Goal: Task Accomplishment & Management: Use online tool/utility

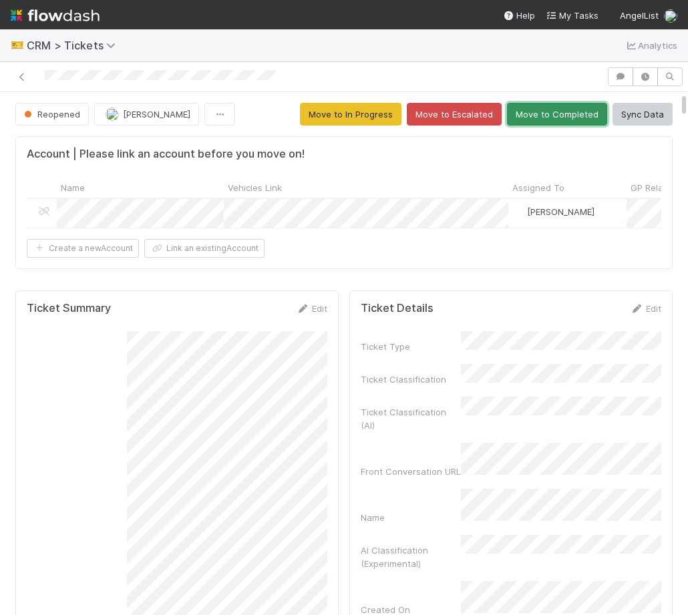
click at [534, 109] on button "Move to Completed" at bounding box center [557, 114] width 100 height 23
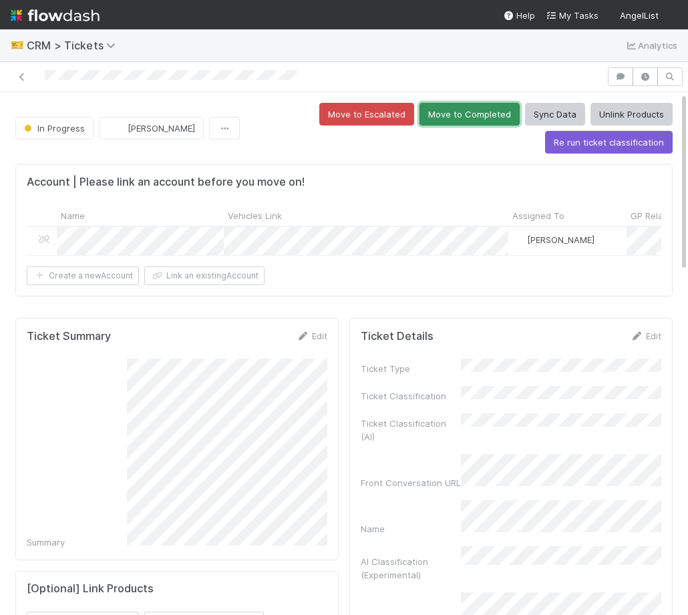
click at [476, 122] on button "Move to Completed" at bounding box center [469, 114] width 100 height 23
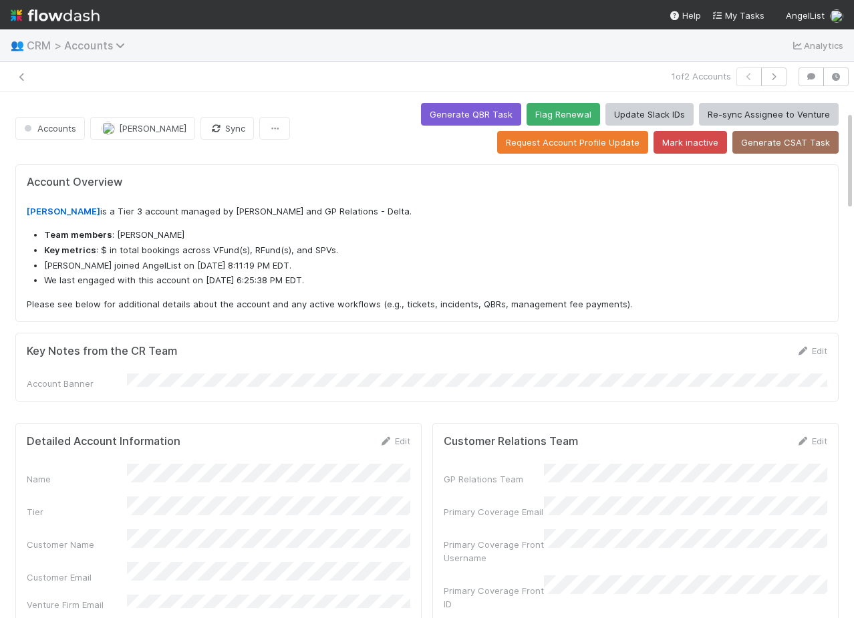
scroll to position [99, 0]
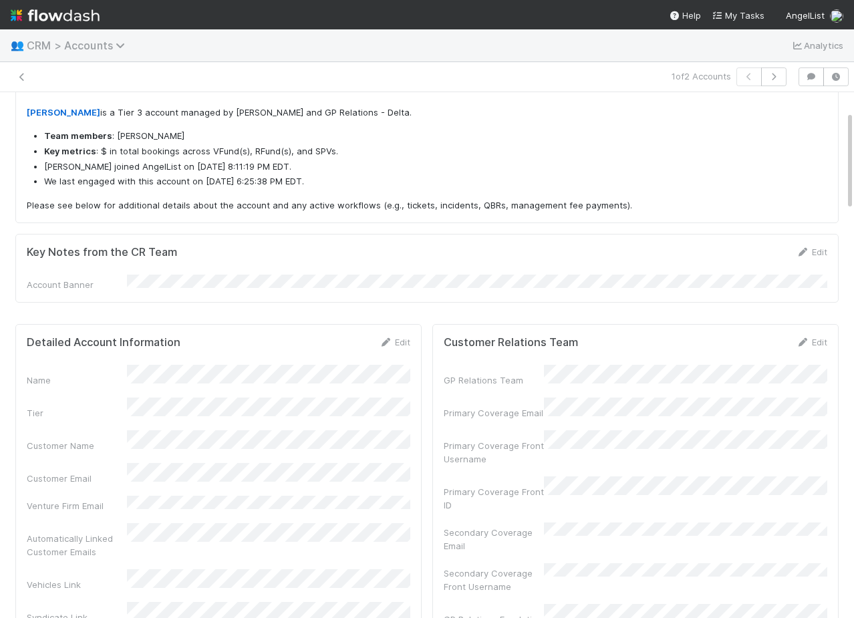
click at [52, 42] on span "CRM > Accounts" at bounding box center [79, 45] width 105 height 13
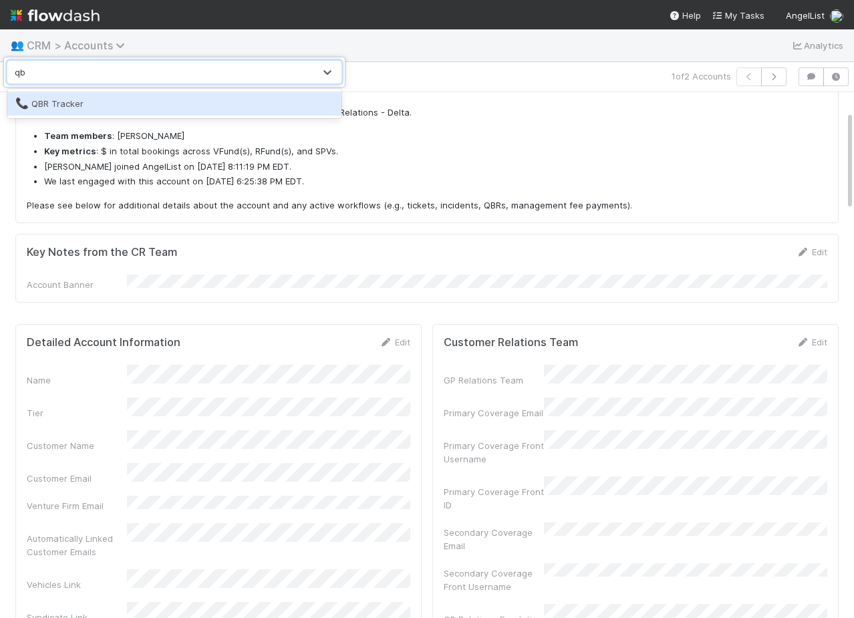
type input "qbr"
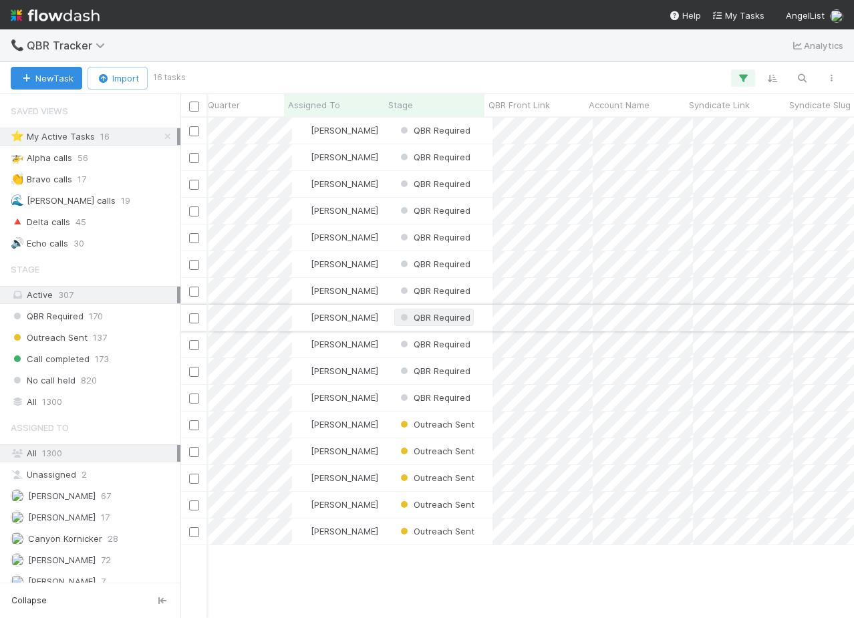
scroll to position [0, 15]
